Goal: Information Seeking & Learning: Learn about a topic

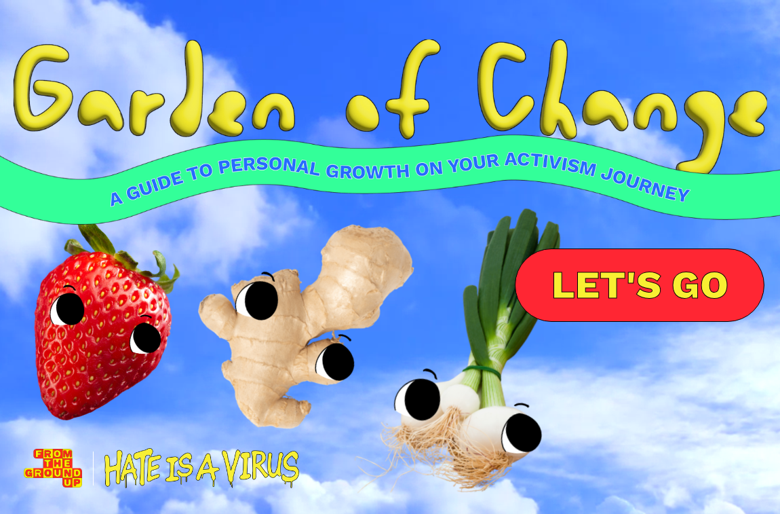
scroll to position [22, 0]
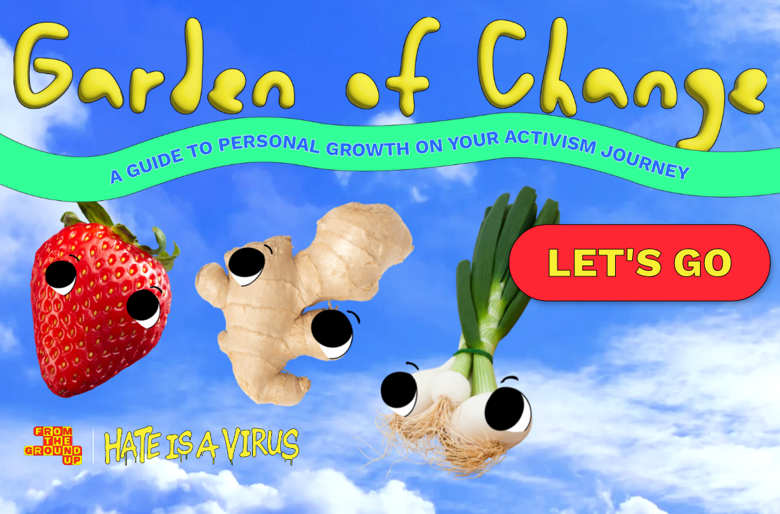
click at [586, 250] on link "LET'S GO" at bounding box center [640, 262] width 262 height 77
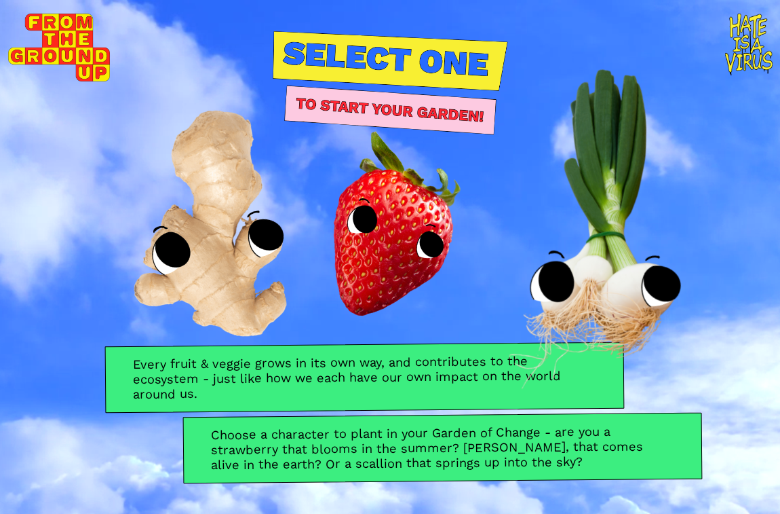
click at [592, 280] on img at bounding box center [594, 235] width 375 height 388
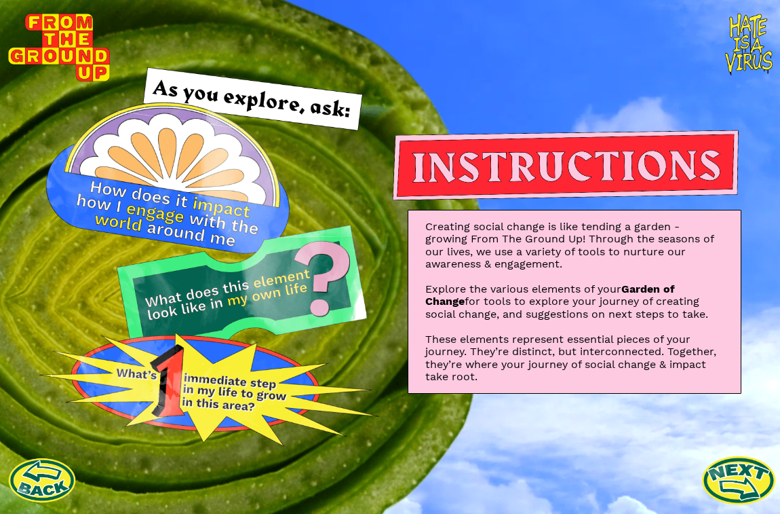
click at [734, 465] on link at bounding box center [739, 479] width 75 height 75
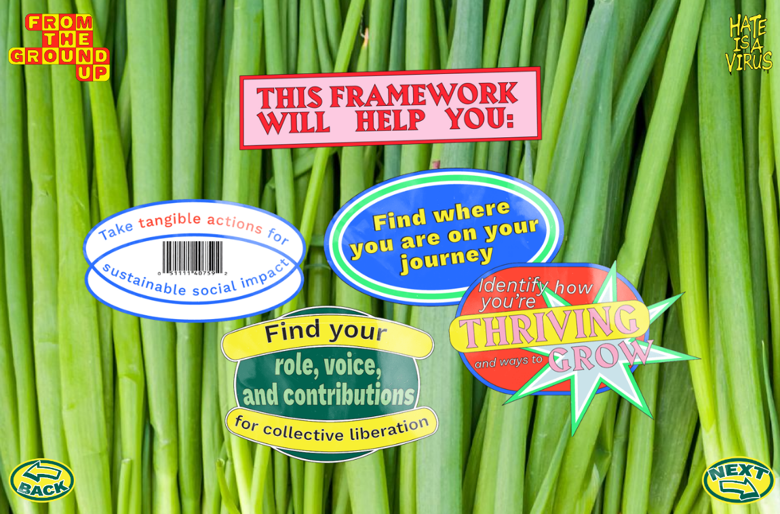
click at [735, 471] on link at bounding box center [739, 479] width 75 height 75
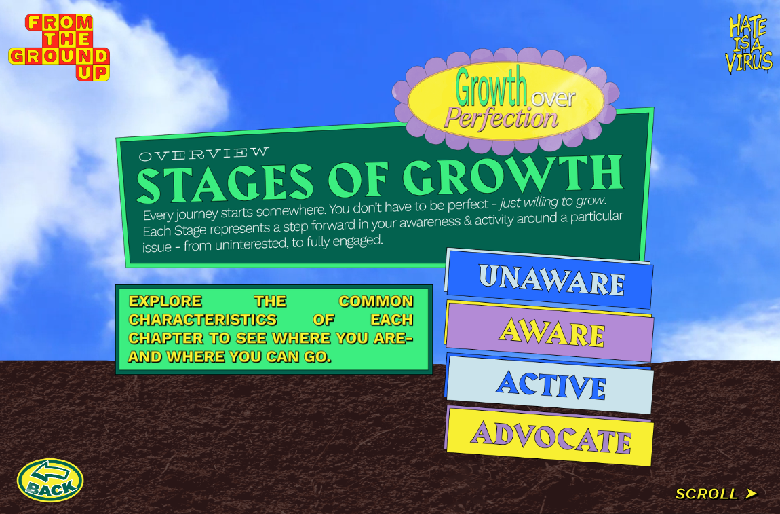
click at [557, 284] on img at bounding box center [549, 278] width 211 height 62
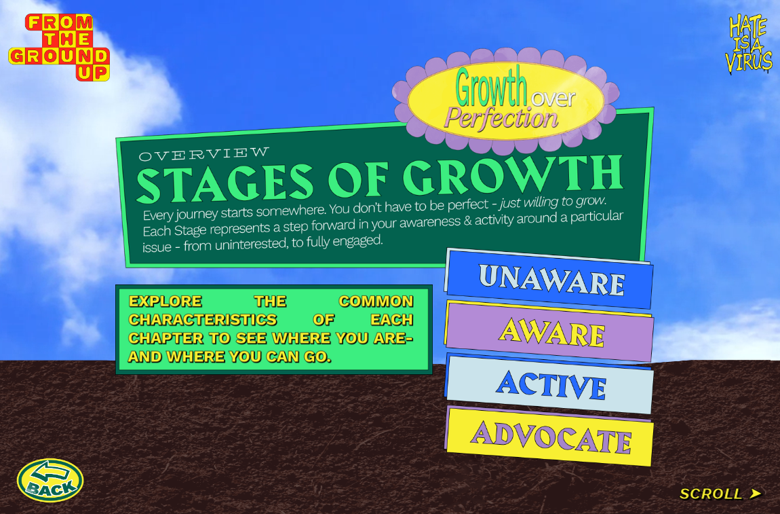
click at [544, 326] on img at bounding box center [550, 330] width 212 height 63
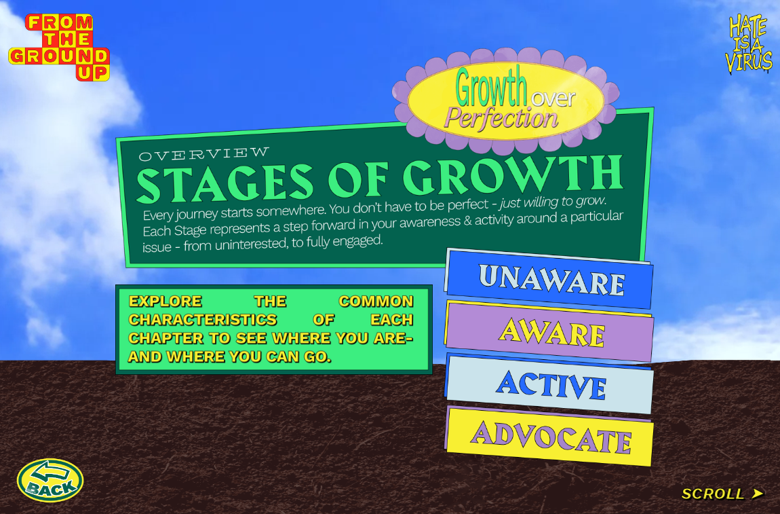
click at [702, 491] on div at bounding box center [385, 257] width 771 height 514
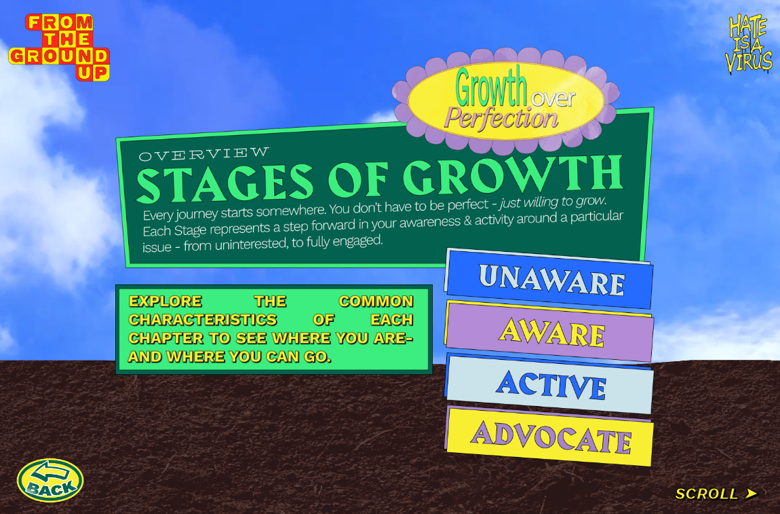
click at [722, 493] on div at bounding box center [385, 257] width 771 height 514
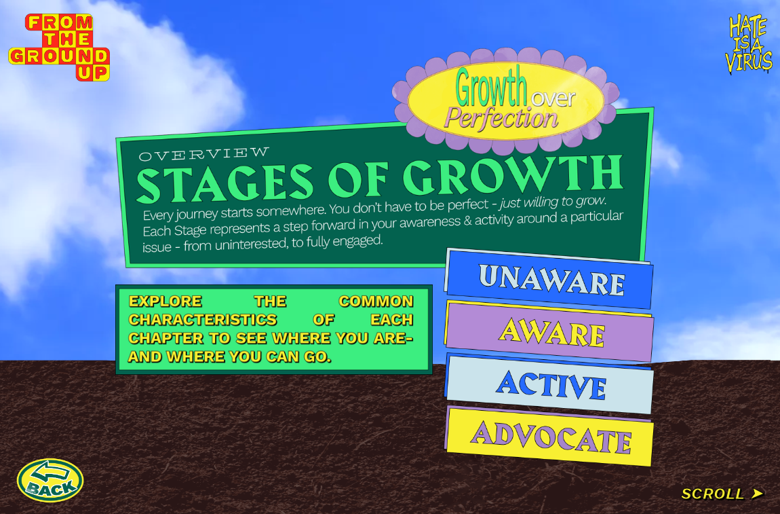
click at [750, 495] on div at bounding box center [385, 257] width 771 height 514
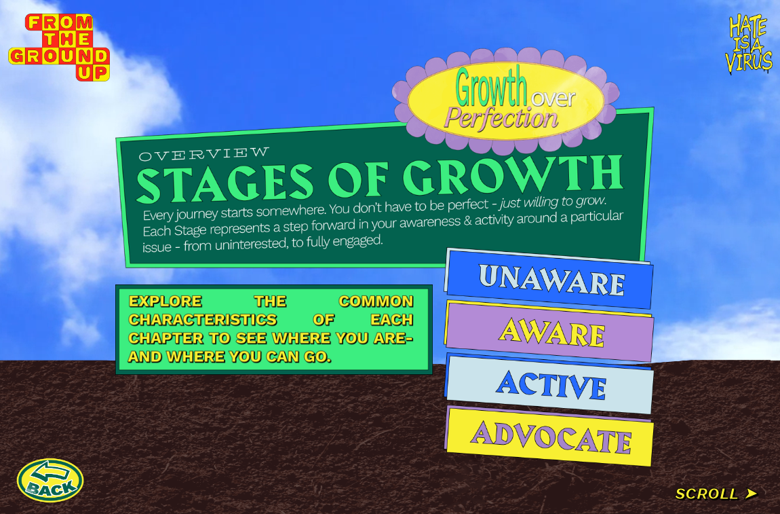
click at [685, 493] on div at bounding box center [385, 257] width 771 height 514
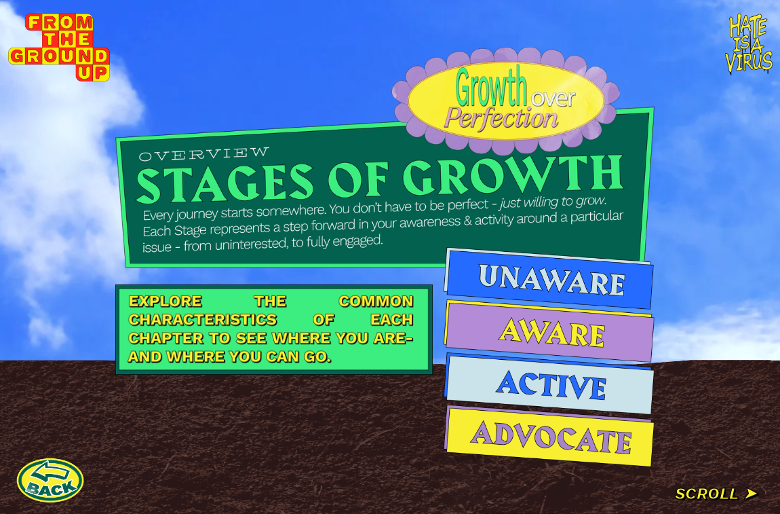
click at [537, 382] on img at bounding box center [550, 383] width 212 height 63
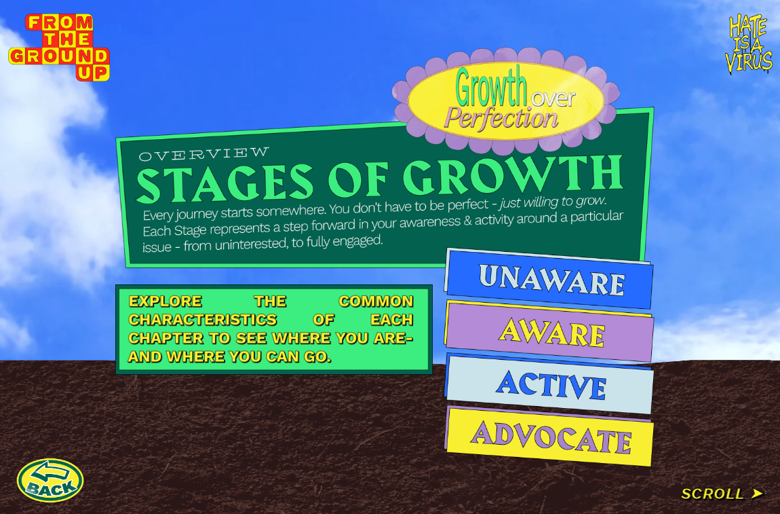
click at [322, 325] on img at bounding box center [273, 329] width 317 height 91
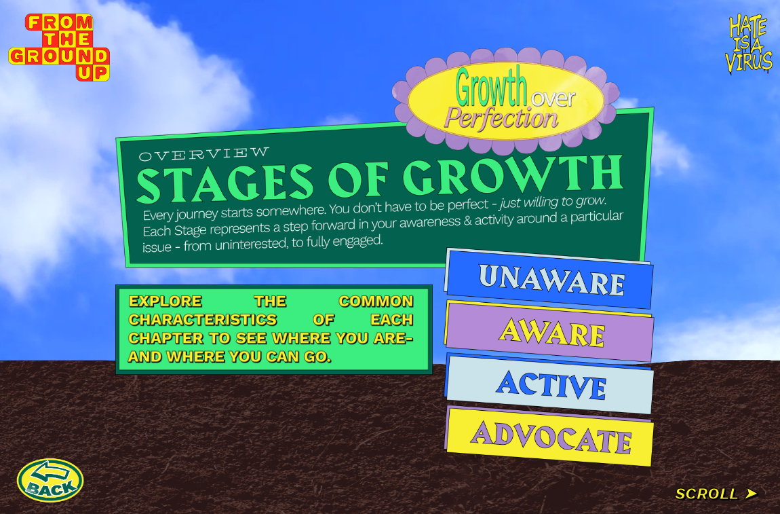
click at [305, 170] on img at bounding box center [384, 158] width 539 height 222
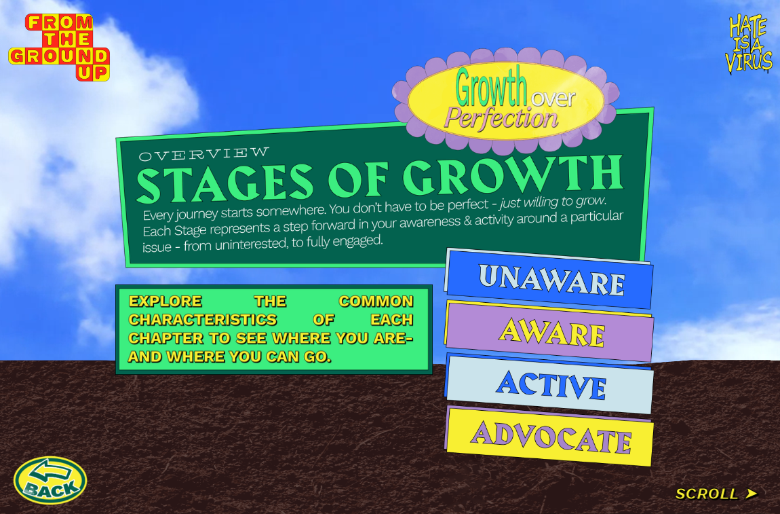
click at [49, 480] on link at bounding box center [50, 479] width 75 height 75
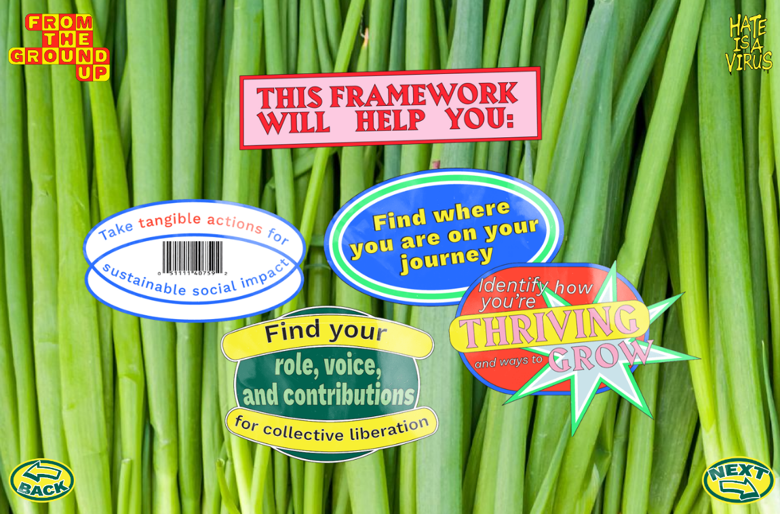
click at [731, 485] on link at bounding box center [739, 479] width 75 height 75
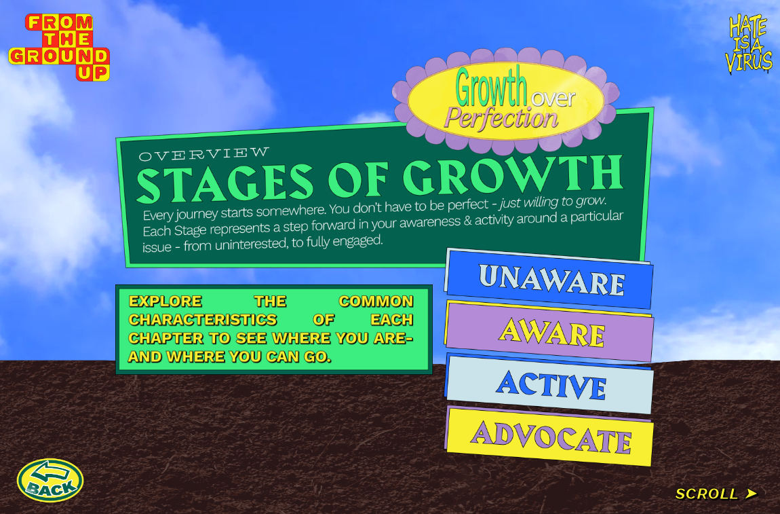
click at [717, 497] on div at bounding box center [385, 257] width 771 height 514
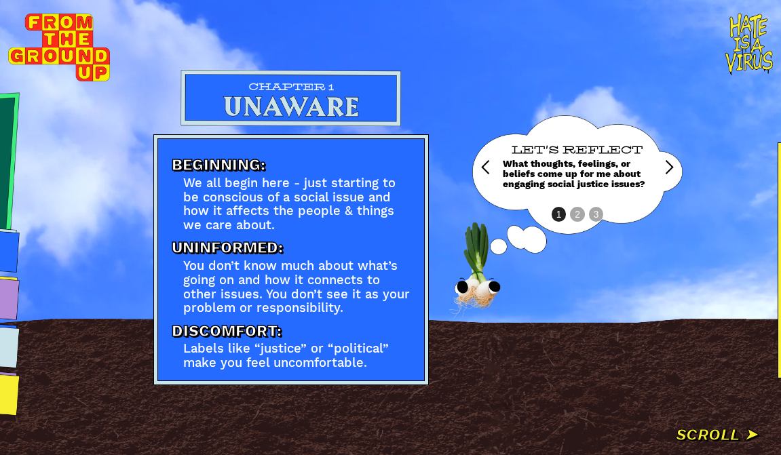
scroll to position [0, 562]
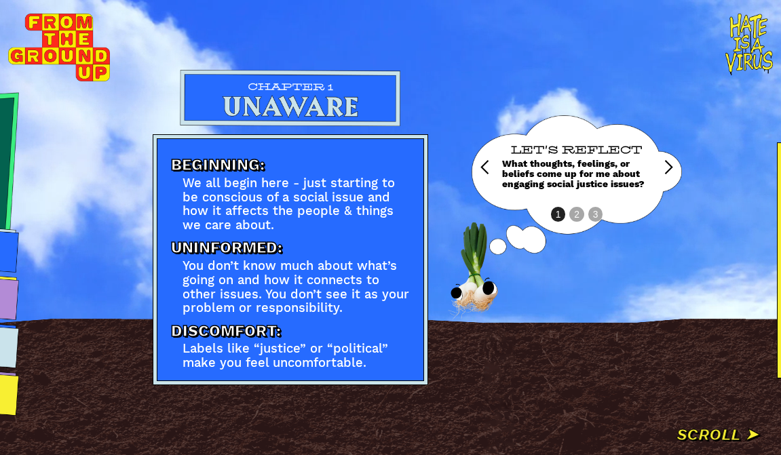
click at [663, 168] on div "next slide" at bounding box center [668, 167] width 16 height 16
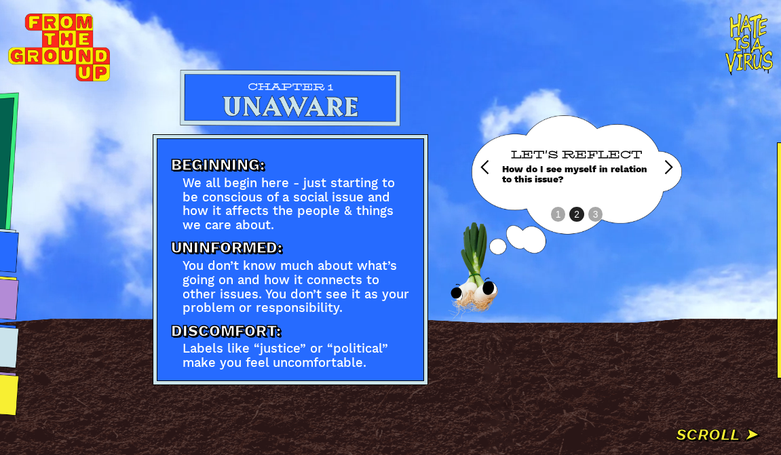
click at [663, 168] on div "next slide" at bounding box center [668, 167] width 16 height 16
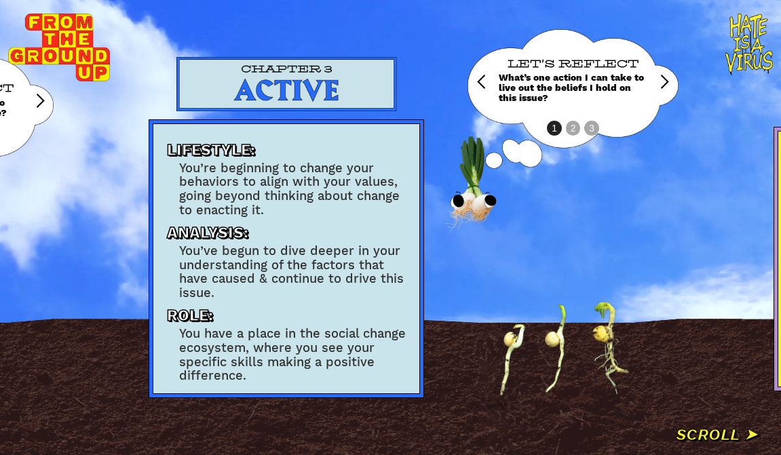
scroll to position [0, 1820]
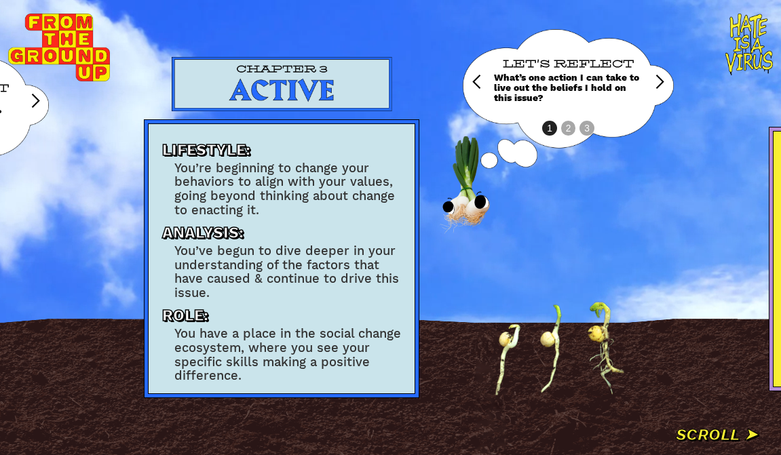
click at [660, 81] on div "next slide" at bounding box center [659, 82] width 16 height 16
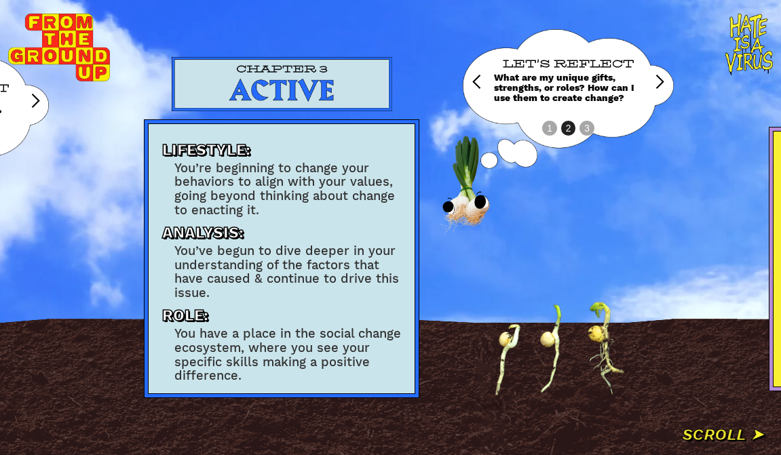
click at [658, 82] on div "next slide" at bounding box center [659, 82] width 16 height 16
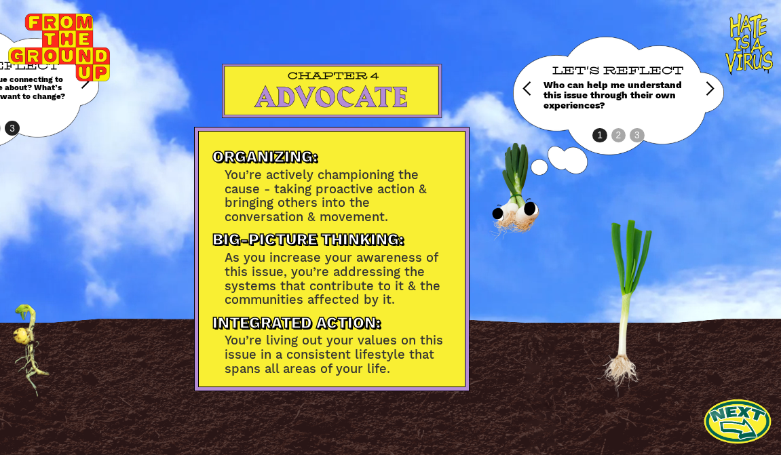
scroll to position [0, 2401]
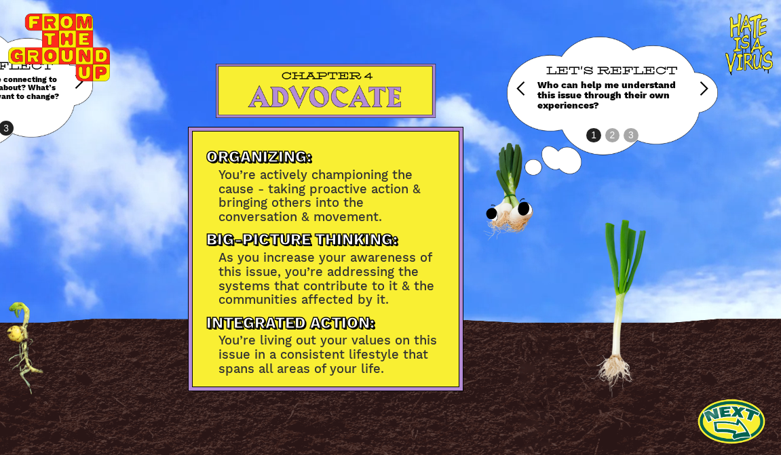
click at [702, 88] on div "next slide" at bounding box center [704, 89] width 16 height 16
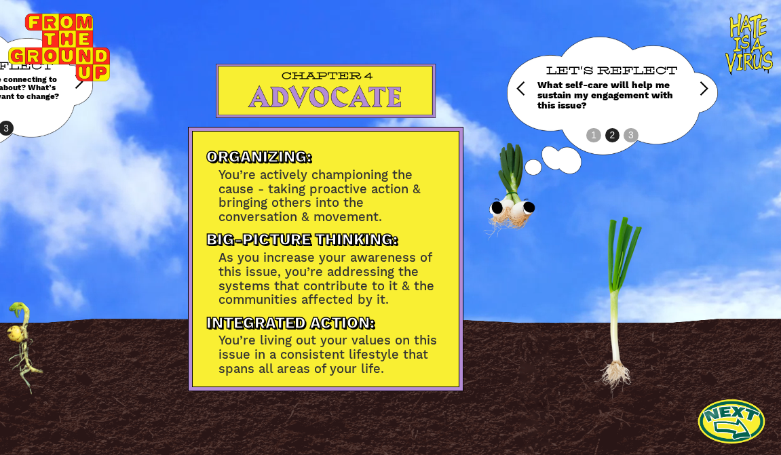
click at [702, 88] on div "next slide" at bounding box center [704, 89] width 16 height 16
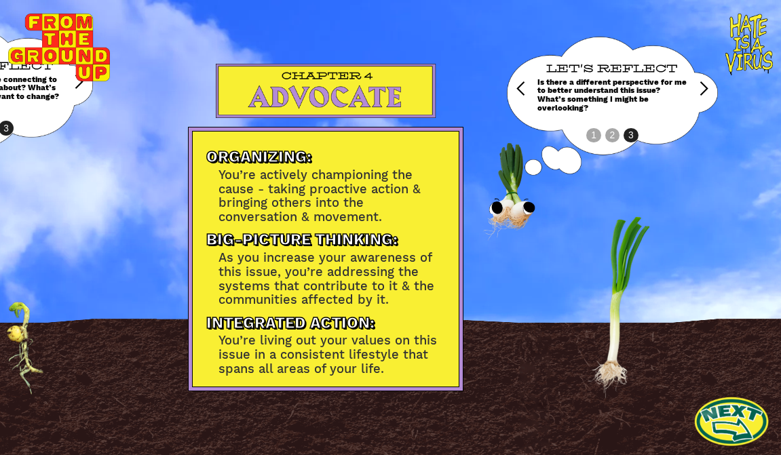
click at [719, 423] on link at bounding box center [731, 421] width 75 height 75
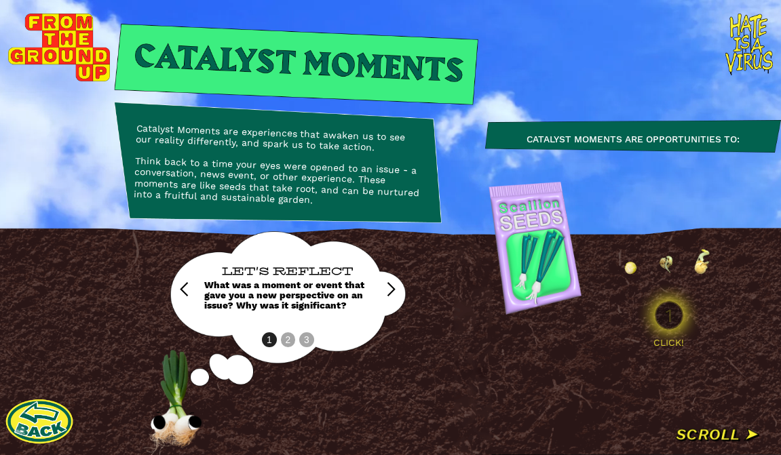
click at [666, 312] on img at bounding box center [669, 316] width 68 height 68
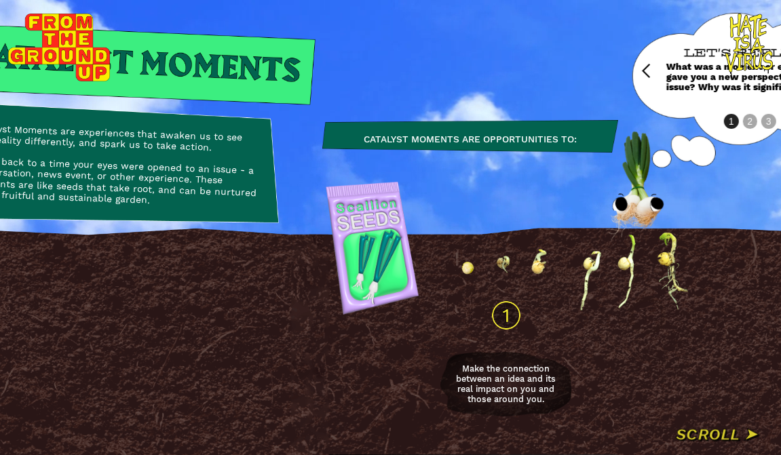
scroll to position [0, 266]
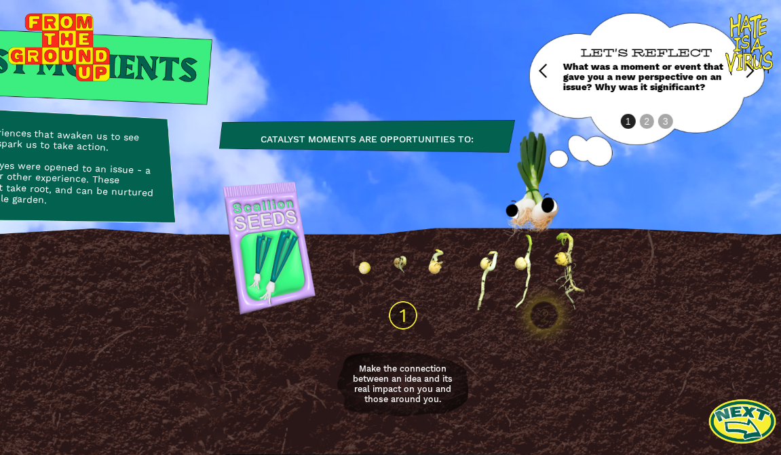
click at [749, 78] on div "next slide" at bounding box center [750, 71] width 16 height 16
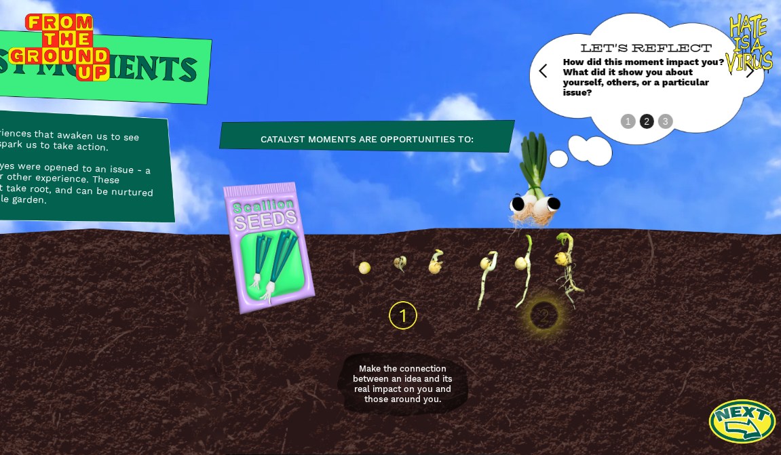
click at [749, 78] on div "next slide" at bounding box center [750, 71] width 16 height 16
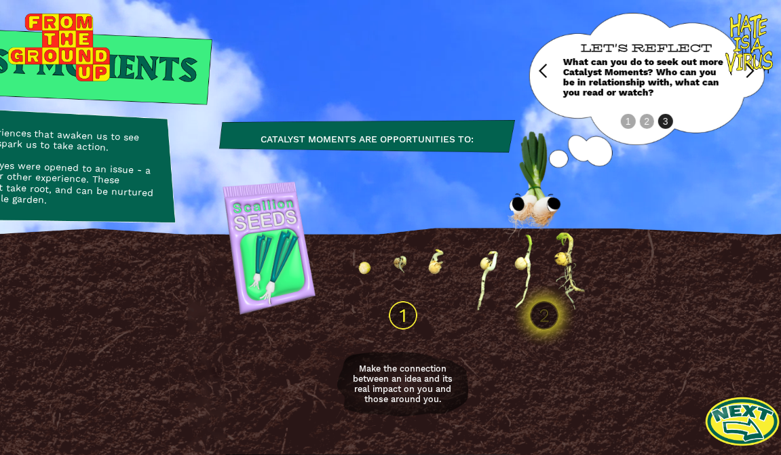
click at [735, 420] on link at bounding box center [742, 421] width 75 height 75
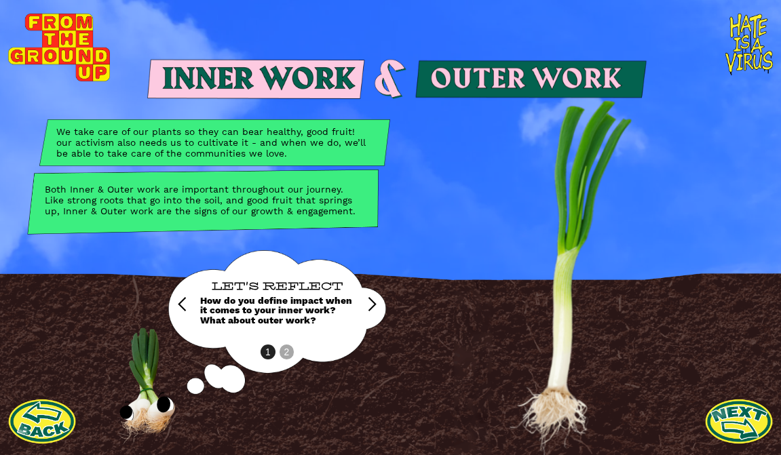
click at [370, 307] on div "next slide" at bounding box center [372, 305] width 16 height 16
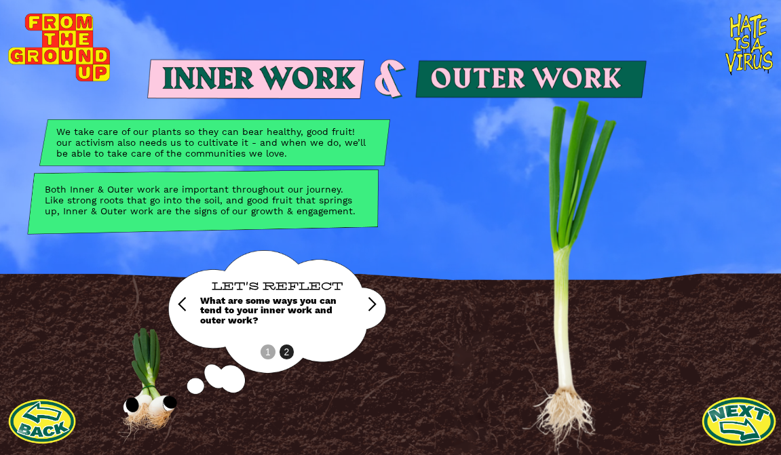
click at [727, 415] on link at bounding box center [739, 421] width 75 height 75
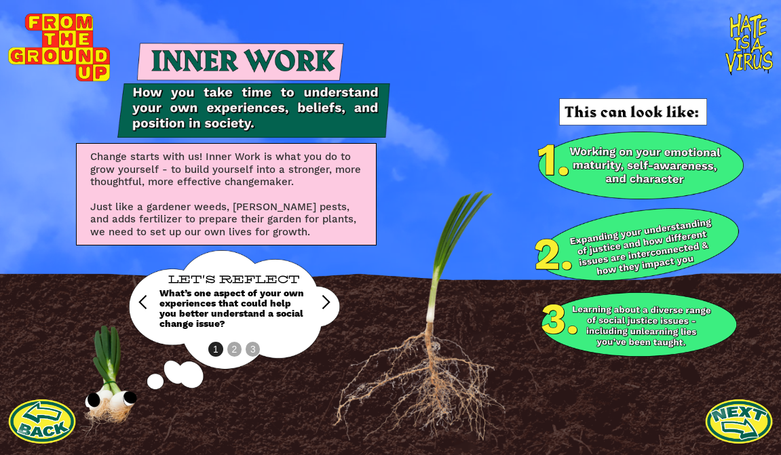
click at [326, 303] on div "next slide" at bounding box center [326, 302] width 16 height 16
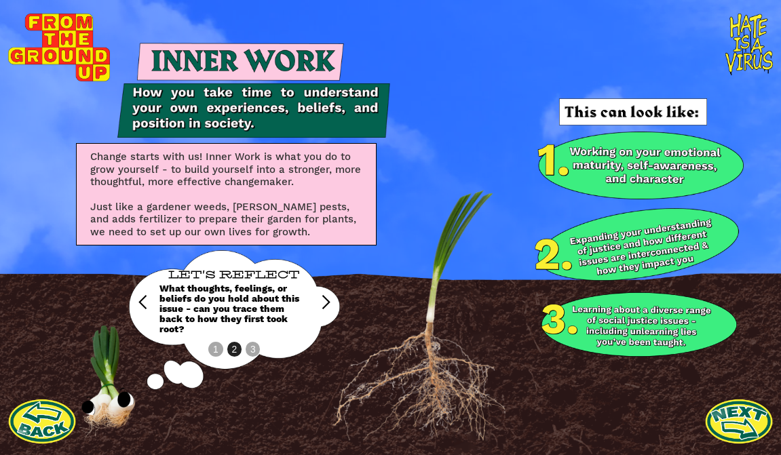
click at [326, 303] on div "next slide" at bounding box center [326, 302] width 16 height 16
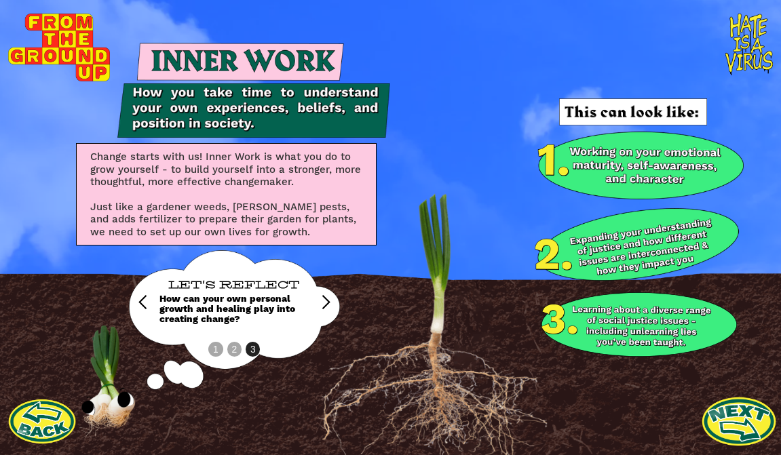
click at [746, 425] on link at bounding box center [739, 421] width 75 height 75
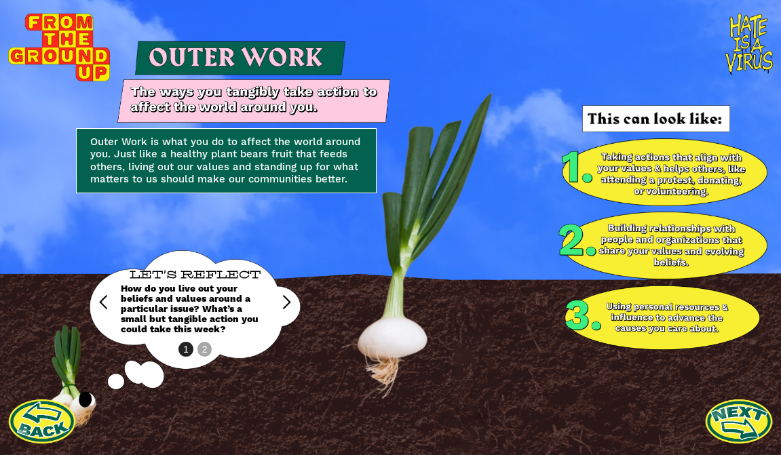
click at [288, 303] on div "next slide" at bounding box center [286, 302] width 16 height 16
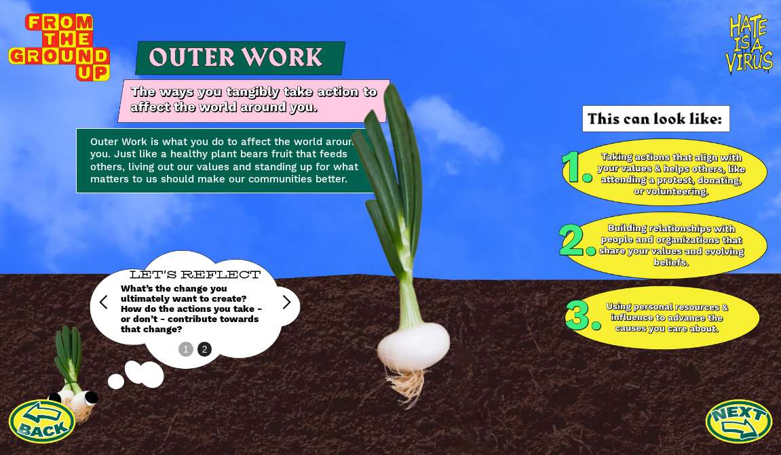
click at [107, 301] on div "previous slide" at bounding box center [104, 302] width 16 height 16
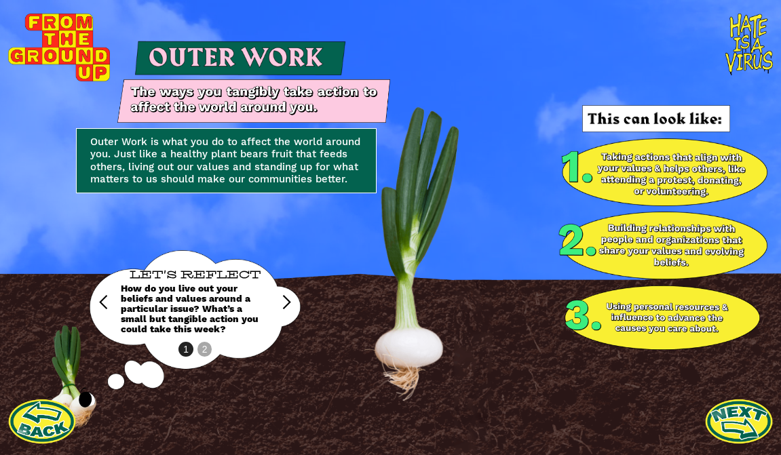
click at [288, 298] on div "next slide" at bounding box center [286, 302] width 16 height 16
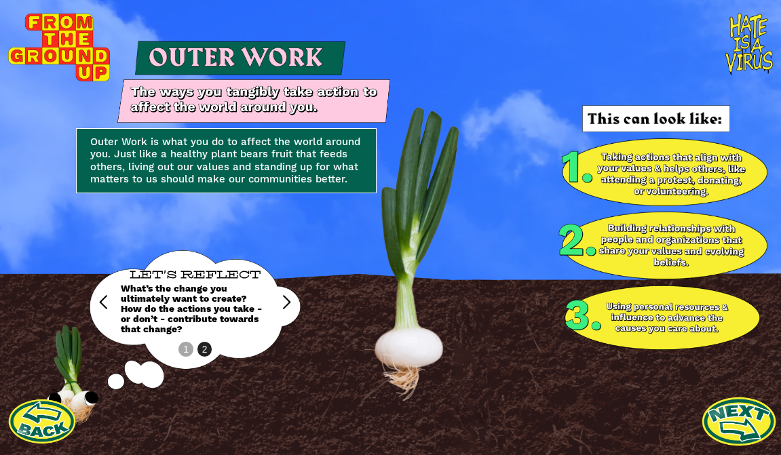
click at [735, 423] on link at bounding box center [739, 421] width 75 height 75
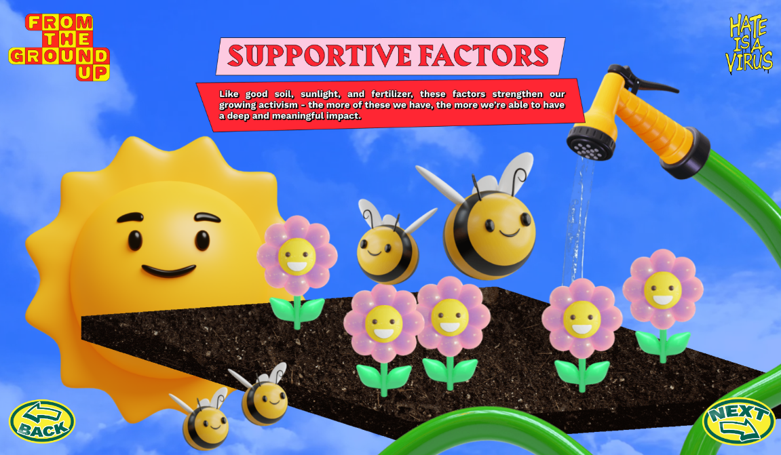
click at [735, 418] on link at bounding box center [739, 421] width 75 height 75
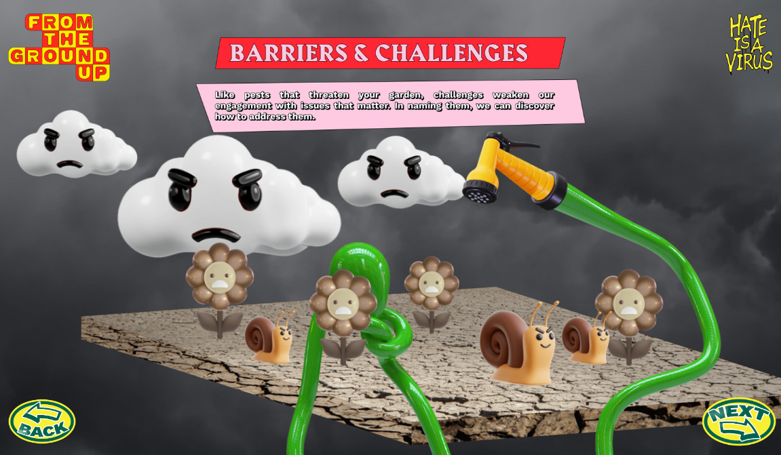
click at [742, 425] on link at bounding box center [739, 421] width 75 height 75
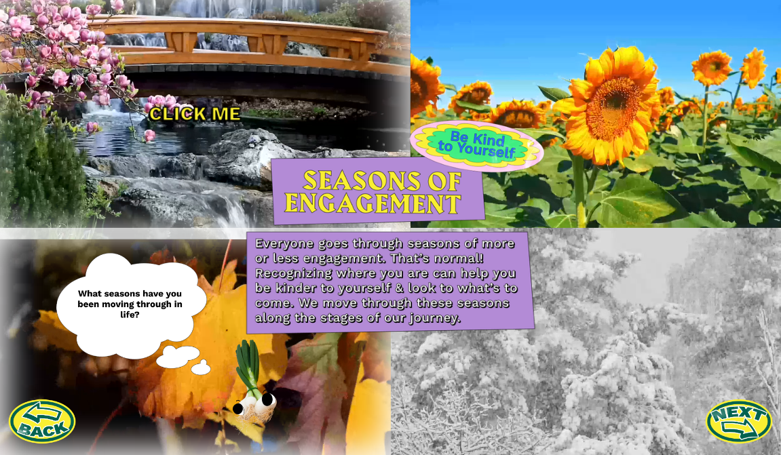
click at [187, 117] on div "CLICK ME" at bounding box center [195, 114] width 92 height 16
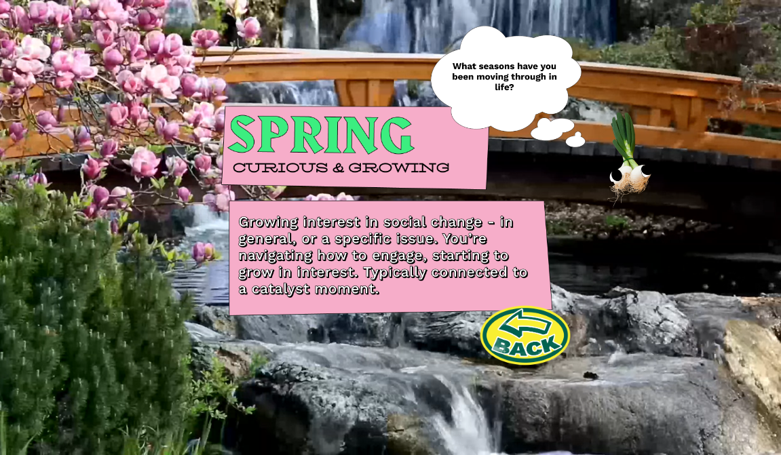
click at [519, 324] on link at bounding box center [525, 335] width 98 height 61
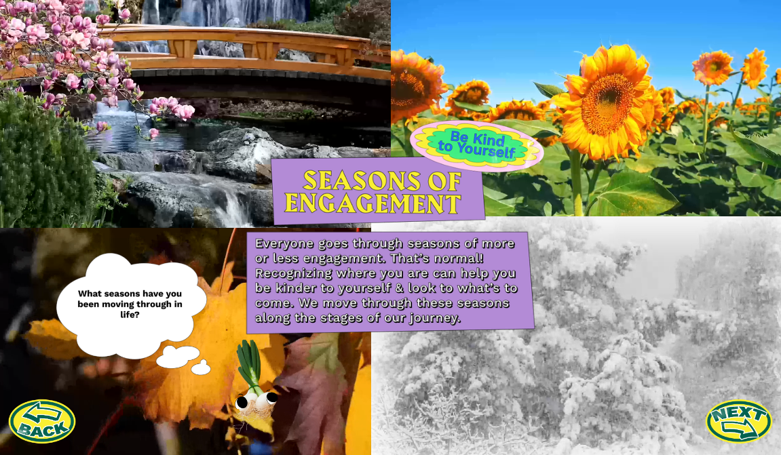
click at [610, 357] on div at bounding box center [586, 341] width 430 height 250
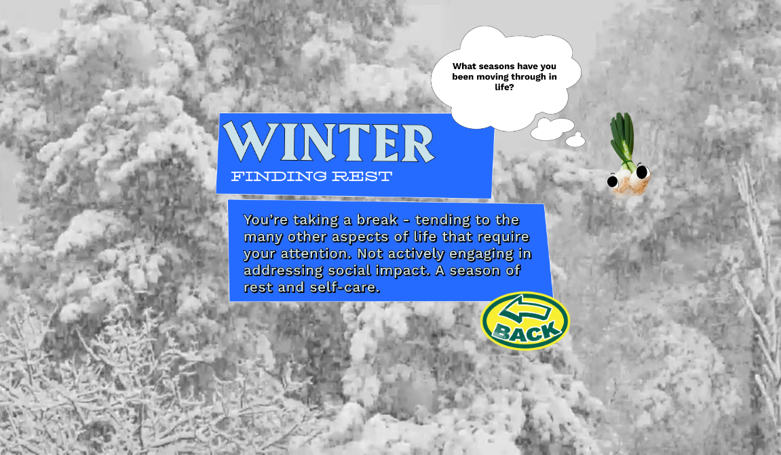
click at [531, 318] on link at bounding box center [525, 321] width 98 height 61
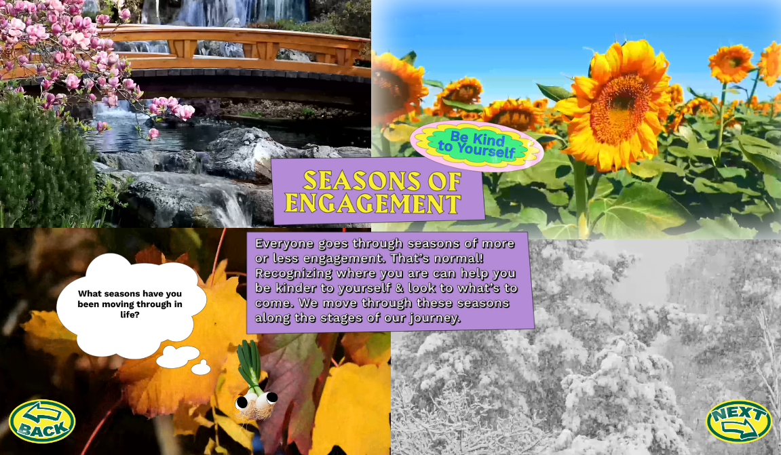
click at [488, 140] on div at bounding box center [586, 113] width 430 height 250
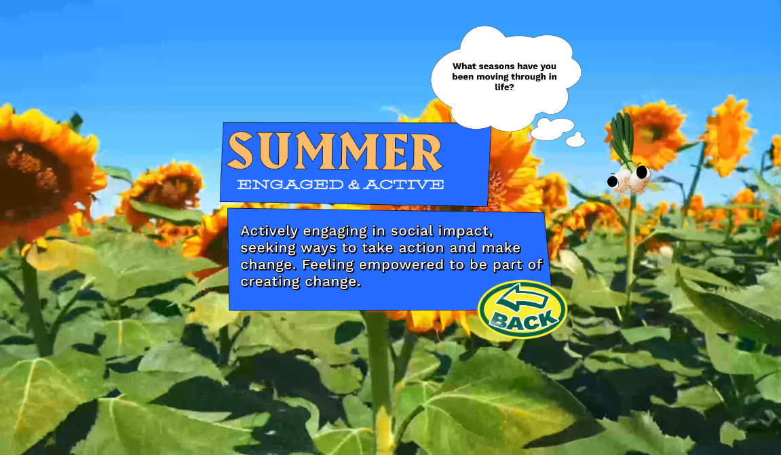
click at [514, 317] on link at bounding box center [523, 309] width 98 height 61
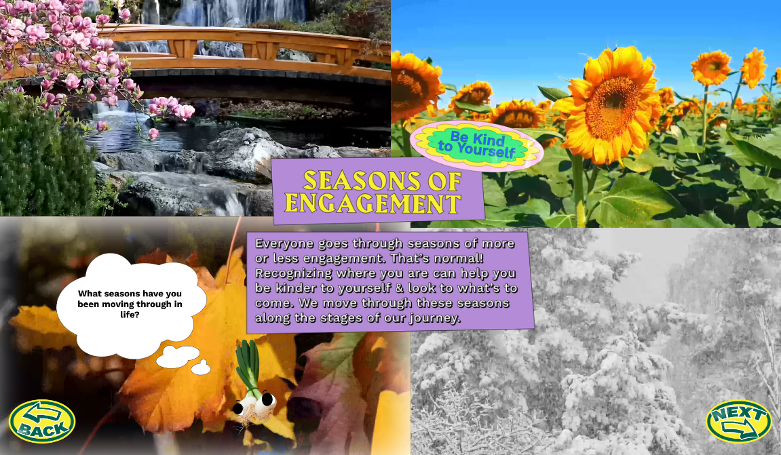
click at [213, 387] on div at bounding box center [195, 341] width 430 height 250
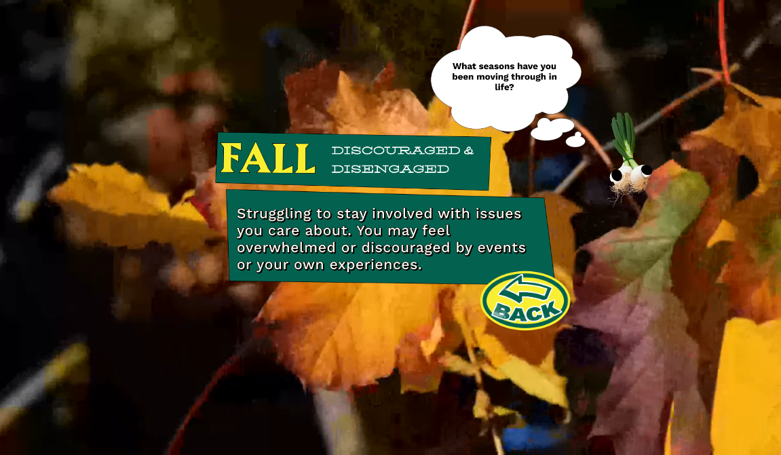
click at [518, 304] on link at bounding box center [525, 301] width 98 height 61
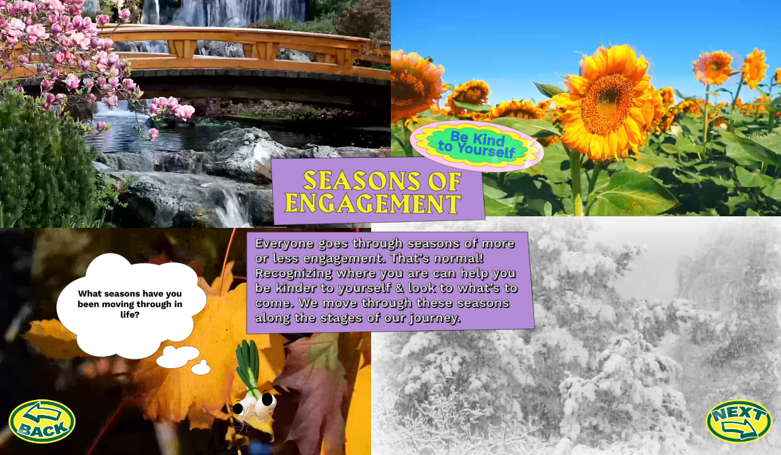
click at [577, 320] on div at bounding box center [586, 341] width 430 height 250
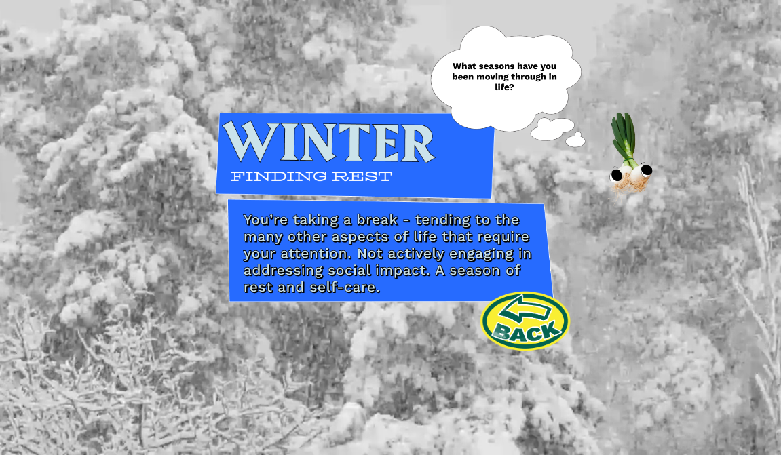
click at [535, 322] on link at bounding box center [525, 321] width 98 height 61
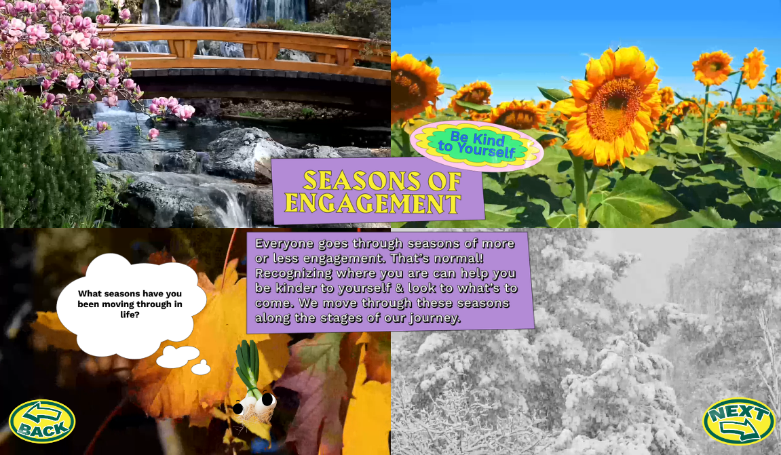
click at [736, 424] on link at bounding box center [739, 421] width 75 height 75
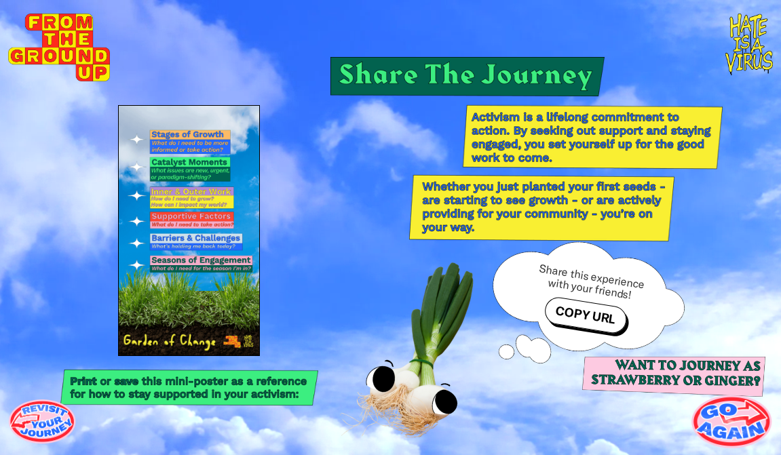
click at [729, 412] on link at bounding box center [731, 421] width 81 height 81
